Goal: Transaction & Acquisition: Book appointment/travel/reservation

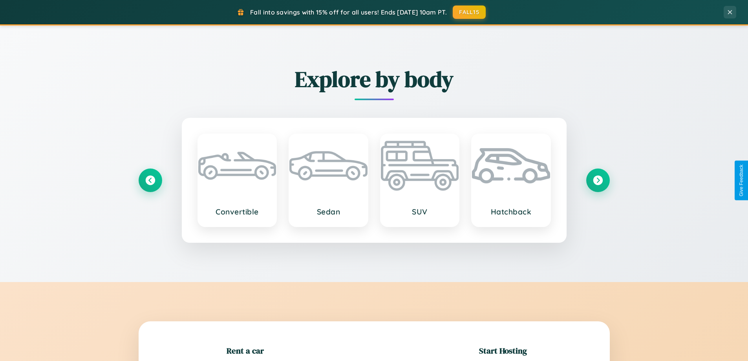
scroll to position [170, 0]
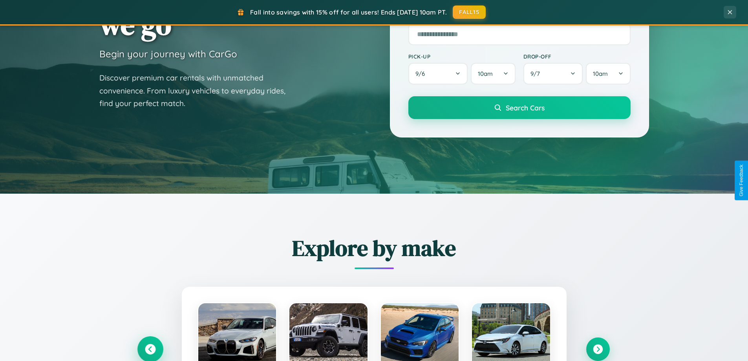
click at [150, 349] on icon at bounding box center [150, 349] width 11 height 11
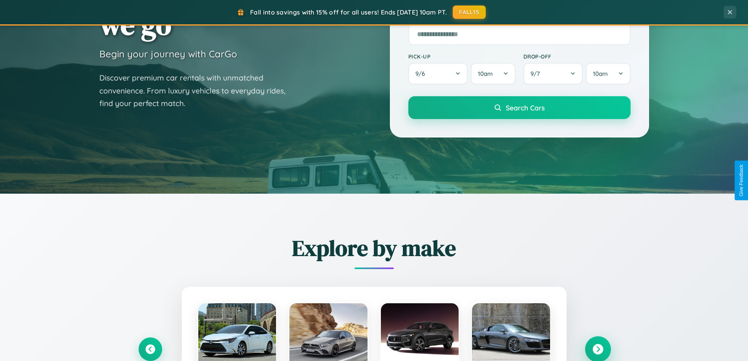
click at [598, 349] on icon at bounding box center [598, 349] width 11 height 11
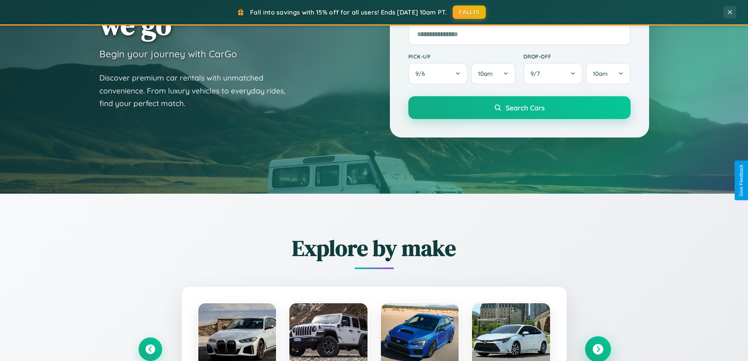
click at [598, 348] on icon at bounding box center [598, 349] width 11 height 11
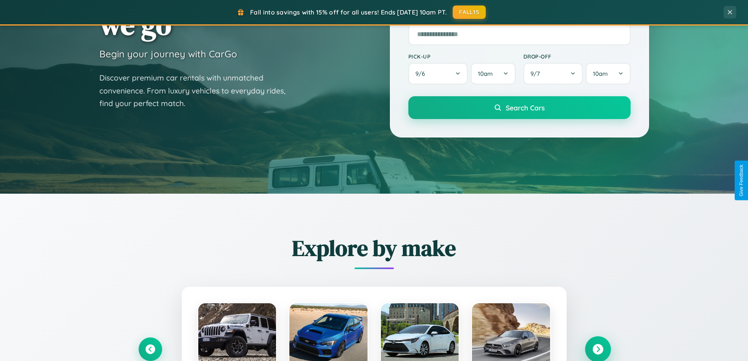
click at [598, 348] on icon at bounding box center [598, 349] width 11 height 11
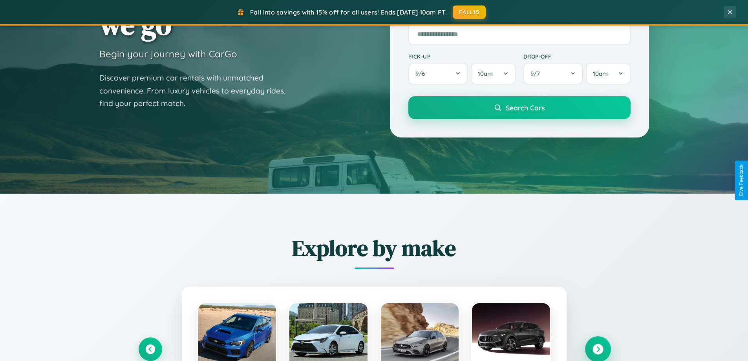
click at [598, 348] on icon at bounding box center [598, 349] width 11 height 11
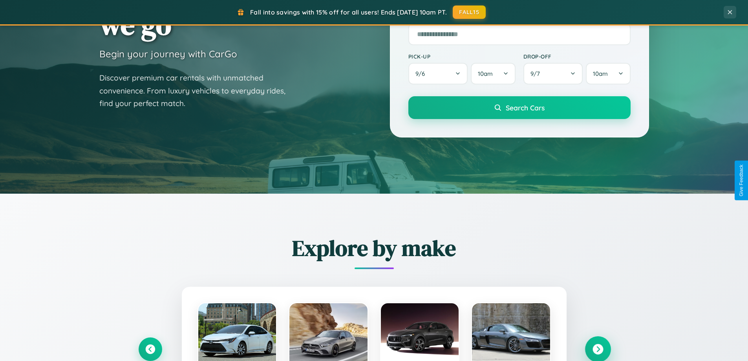
scroll to position [23, 0]
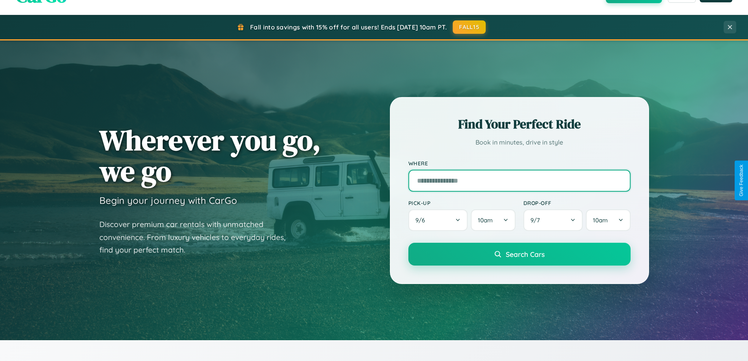
click at [519, 180] on input "text" at bounding box center [519, 181] width 222 height 22
type input "**********"
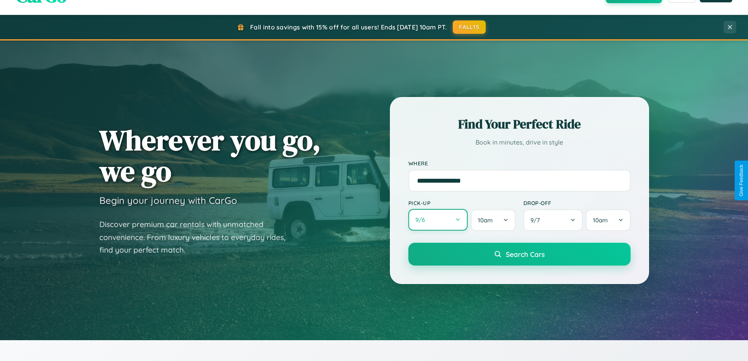
click at [438, 220] on button "9 / 6" at bounding box center [438, 220] width 60 height 22
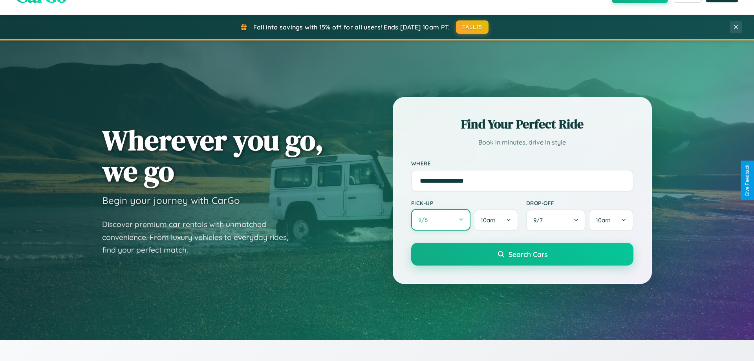
select select "*"
select select "****"
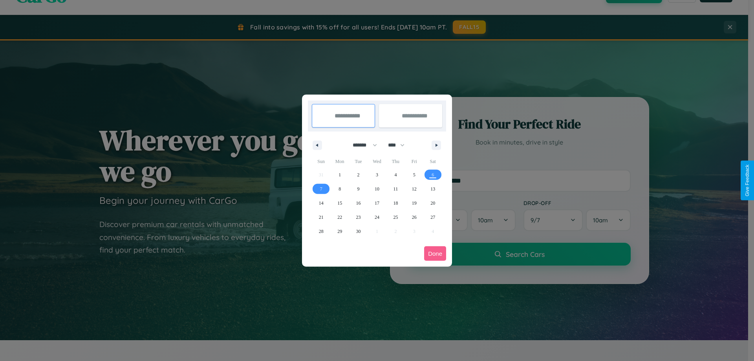
drag, startPoint x: 361, startPoint y: 145, endPoint x: 377, endPoint y: 157, distance: 20.1
click at [361, 145] on select "******* ******** ***** ***** *** **** **** ****** ********* ******* ******** **…" at bounding box center [363, 145] width 33 height 13
select select "*"
click at [400, 145] on select "**** **** **** **** **** **** **** **** **** **** **** **** **** **** **** ****…" at bounding box center [396, 145] width 24 height 13
select select "****"
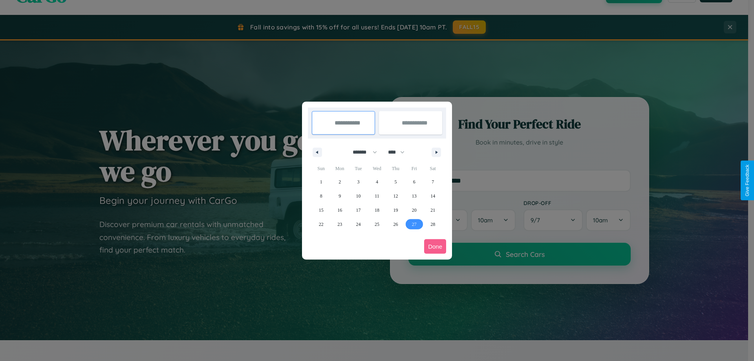
click at [414, 224] on span "27" at bounding box center [414, 224] width 5 height 14
type input "**********"
click at [436, 152] on icon "button" at bounding box center [438, 152] width 4 height 3
select select "*"
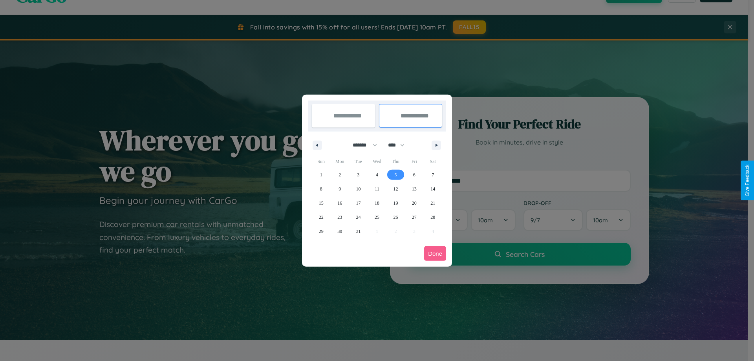
click at [395, 174] on span "5" at bounding box center [395, 175] width 2 height 14
type input "**********"
select select "*"
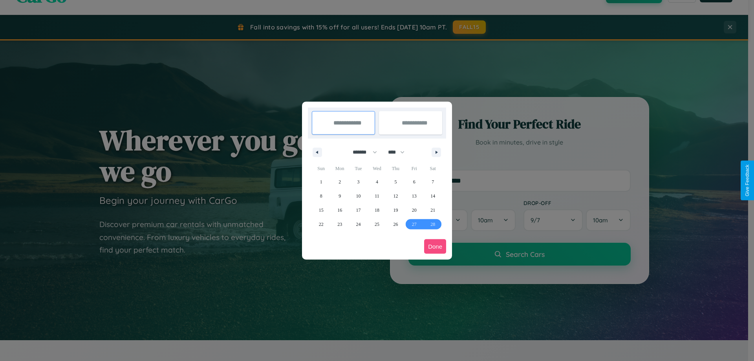
click at [435, 246] on button "Done" at bounding box center [435, 246] width 22 height 15
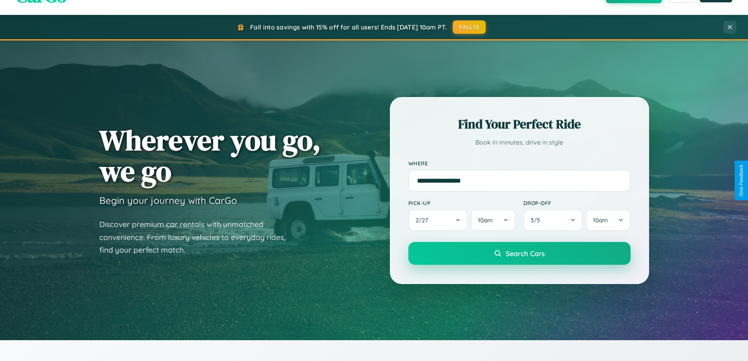
click at [519, 254] on span "Search Cars" at bounding box center [525, 253] width 39 height 9
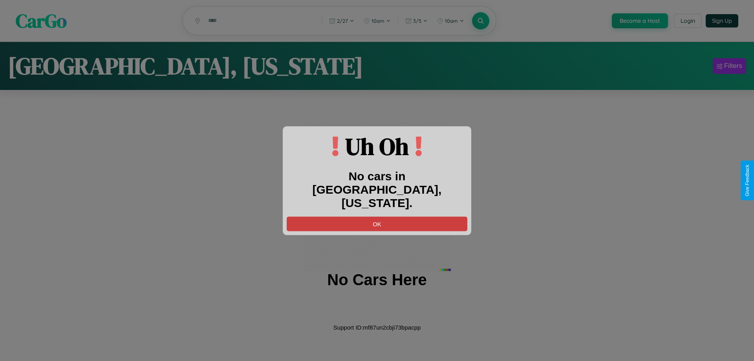
click at [377, 216] on button "OK" at bounding box center [377, 223] width 181 height 15
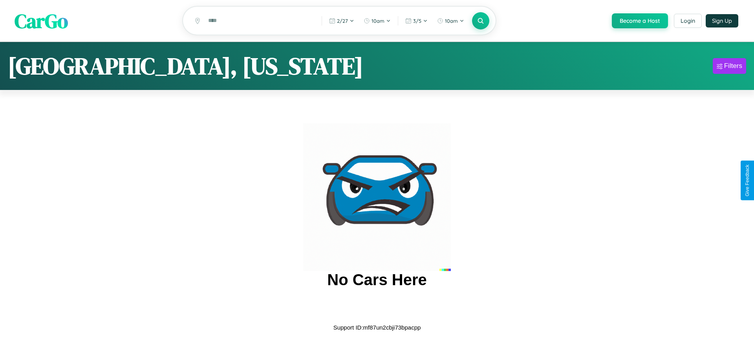
click at [41, 21] on span "CarGo" at bounding box center [41, 20] width 53 height 27
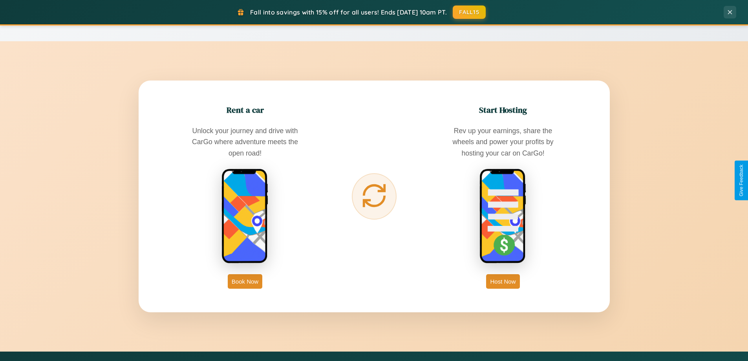
scroll to position [1511, 0]
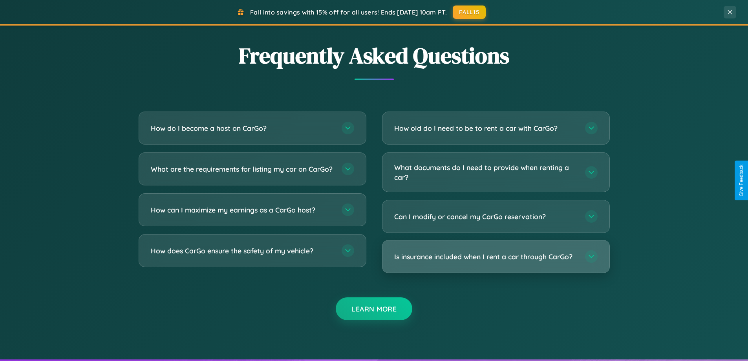
click at [496, 256] on h3 "Is insurance included when I rent a car through CarGo?" at bounding box center [485, 257] width 183 height 10
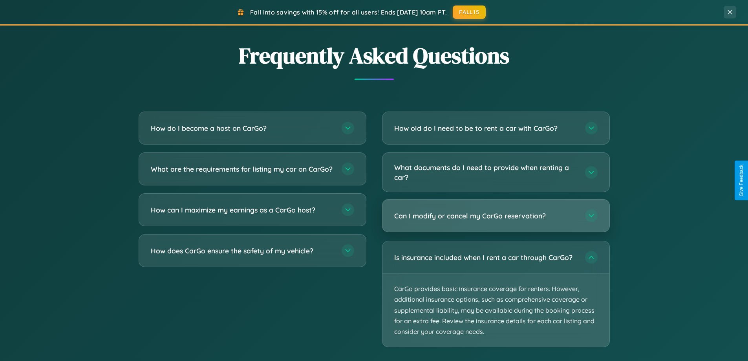
click at [496, 216] on h3 "Can I modify or cancel my CarGo reservation?" at bounding box center [485, 216] width 183 height 10
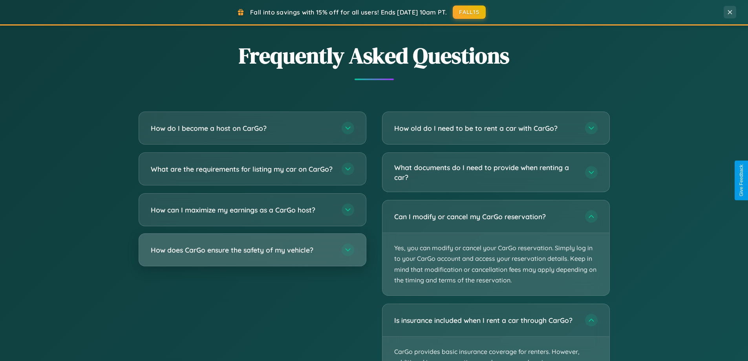
click at [252, 255] on h3 "How does CarGo ensure the safety of my vehicle?" at bounding box center [242, 250] width 183 height 10
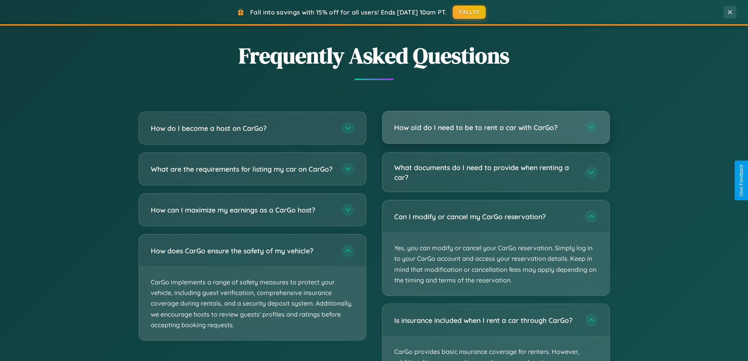
click at [496, 128] on h3 "How old do I need to be to rent a car with CarGo?" at bounding box center [485, 128] width 183 height 10
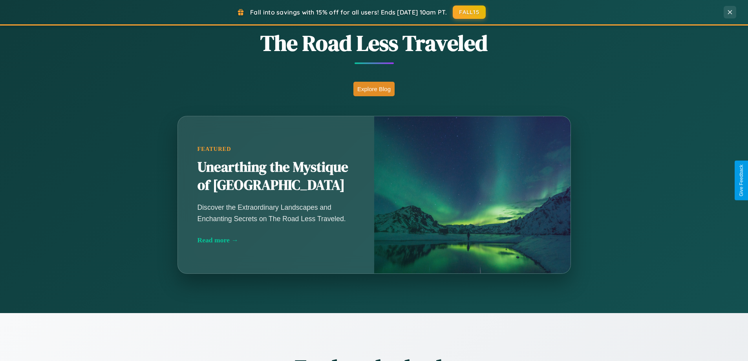
scroll to position [540, 0]
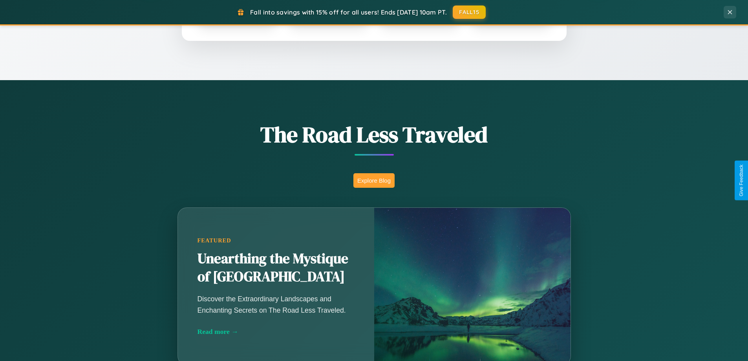
click at [374, 180] on button "Explore Blog" at bounding box center [373, 180] width 41 height 15
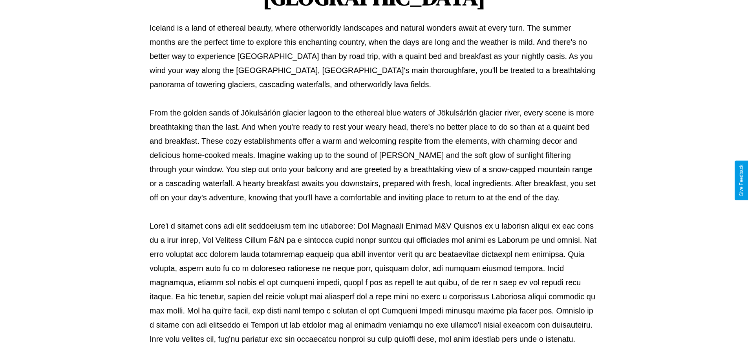
scroll to position [254, 0]
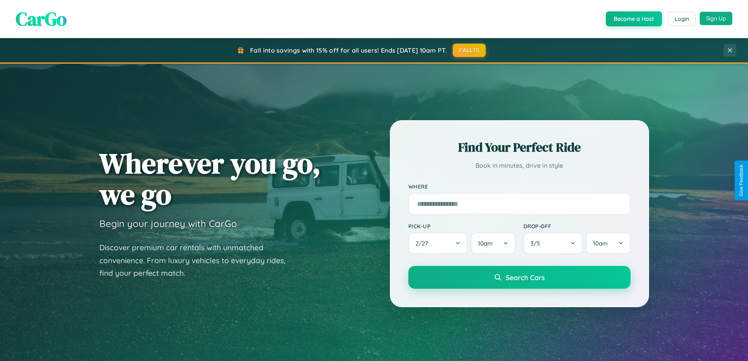
click at [716, 18] on button "Sign Up" at bounding box center [716, 18] width 33 height 13
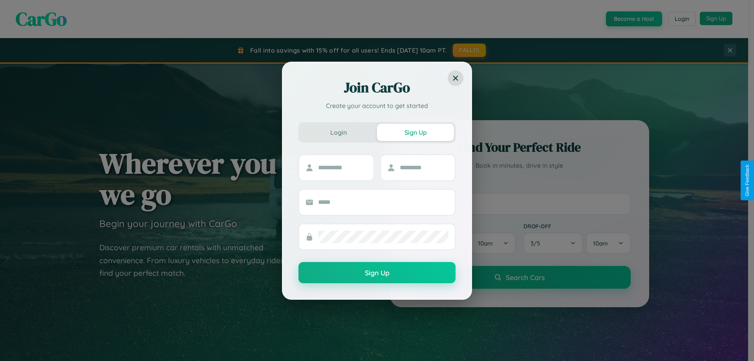
scroll to position [23, 0]
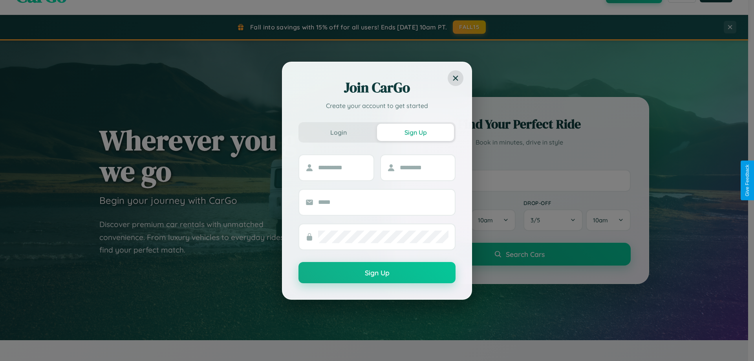
click at [519, 180] on div "Join CarGo Create your account to get started Login Sign Up Sign Up" at bounding box center [377, 180] width 754 height 361
